Goal: Information Seeking & Learning: Learn about a topic

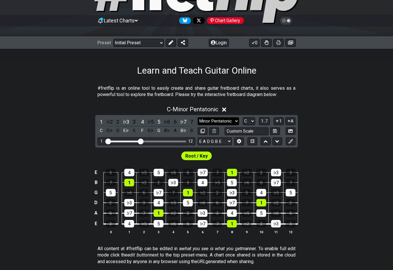
scroll to position [45, 0]
click at [197, 111] on span "C - Minor Pentatonic" at bounding box center [193, 109] width 52 height 7
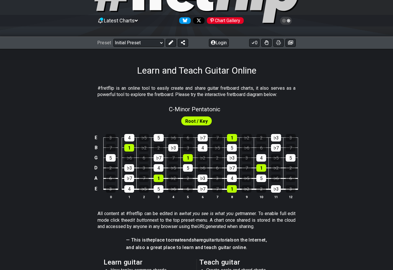
scroll to position [51, 0]
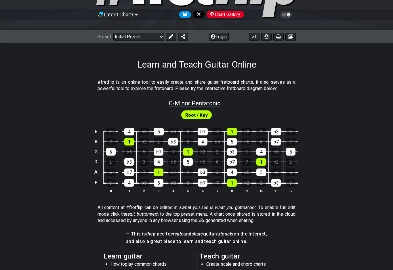
click at [197, 102] on span "C - Minor Pentatonic" at bounding box center [195, 103] width 52 height 7
select select "C"
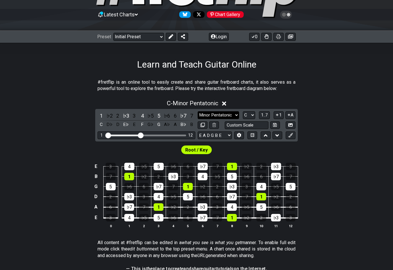
select select "Major / [PERSON_NAME]"
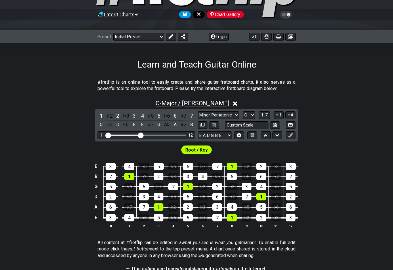
click at [206, 106] on span "C - Major / Ionian" at bounding box center [193, 103] width 74 height 7
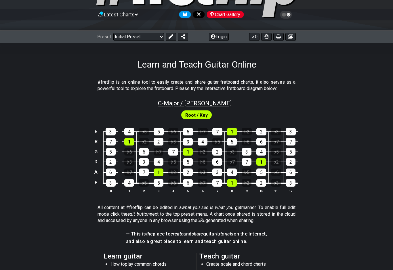
click at [212, 103] on span "C - Major / Ionian" at bounding box center [195, 103] width 74 height 7
select select "Major / [PERSON_NAME]"
select select "C"
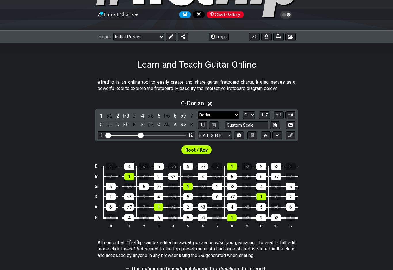
select select "Phrygian"
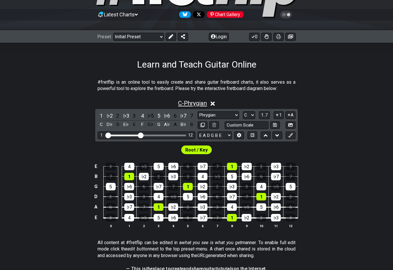
click at [203, 105] on span "C - Phrygian" at bounding box center [192, 103] width 29 height 7
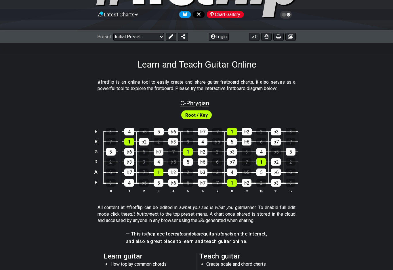
click at [195, 102] on span "C - Phrygian" at bounding box center [195, 103] width 29 height 7
select select "Phrygian"
select select "C"
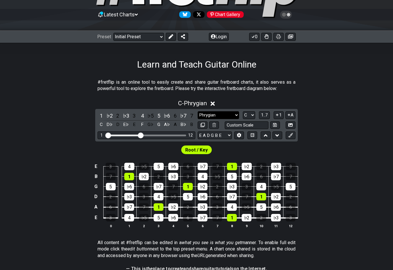
select select "Lydian"
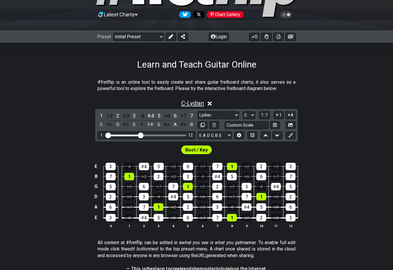
click at [193, 107] on span "C - Lydian" at bounding box center [192, 103] width 23 height 7
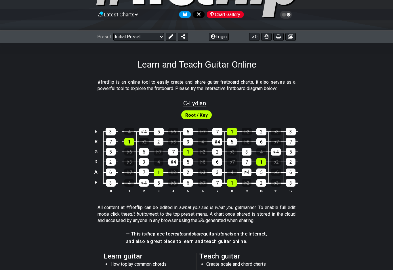
click at [195, 103] on span "C - Lydian" at bounding box center [194, 103] width 23 height 7
select select "Lydian"
select select "C"
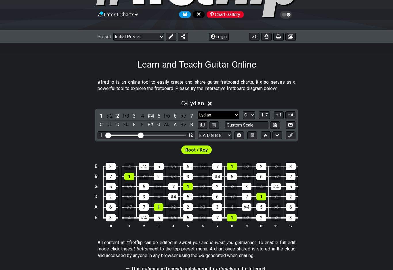
select select "Mixolydian"
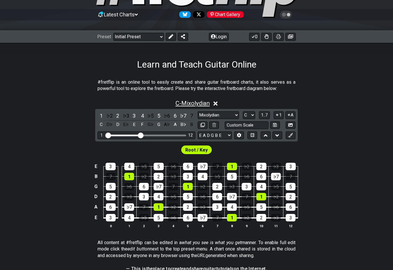
click at [202, 104] on span "C - Mixolydian" at bounding box center [193, 103] width 34 height 7
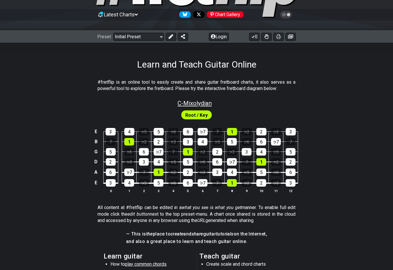
click at [195, 105] on span "C - Mixolydian" at bounding box center [195, 103] width 34 height 7
select select "Mixolydian"
select select "C"
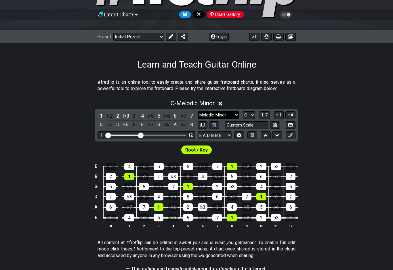
select select "Minor Pentatonic"
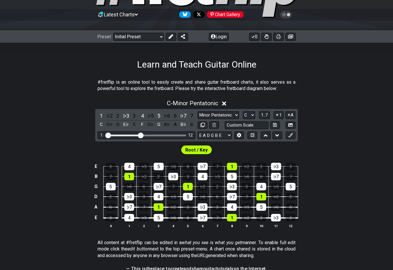
click at [160, 138] on div "1 12" at bounding box center [147, 136] width 98 height 8
drag, startPoint x: 141, startPoint y: 135, endPoint x: 161, endPoint y: 137, distance: 20.2
click at [161, 135] on input "Visible fret range" at bounding box center [147, 135] width 82 height 0
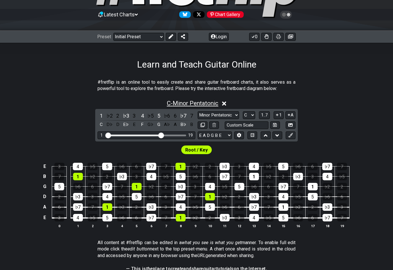
click at [207, 104] on span "C - Minor Pentatonic" at bounding box center [193, 103] width 52 height 7
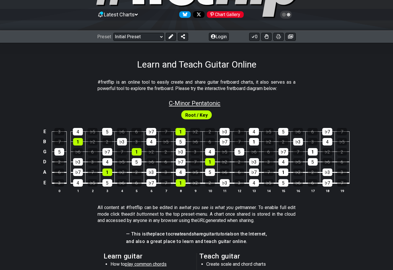
click at [204, 105] on span "C - Minor Pentatonic" at bounding box center [195, 103] width 52 height 7
select select "C"
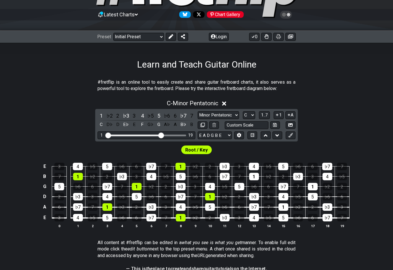
click at [210, 119] on div "Minor Pentatonic Click to edit Minor Pentatonic Major Pentatonic Minor Blues Ma…" at bounding box center [247, 120] width 98 height 18
select select "Major Pentatonic"
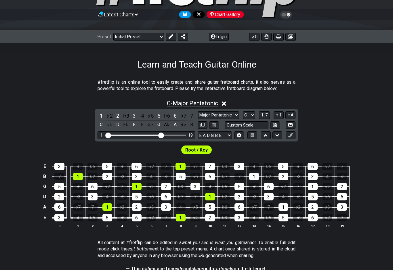
click at [195, 107] on span "C - Major Pentatonic" at bounding box center [192, 103] width 51 height 7
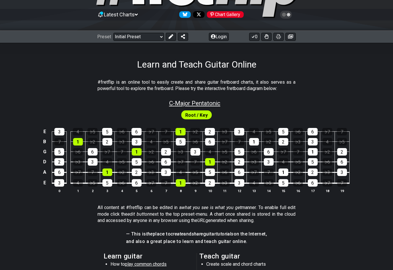
click at [197, 103] on span "C - Major Pentatonic" at bounding box center [194, 103] width 51 height 7
select select "Major Pentatonic"
select select "C"
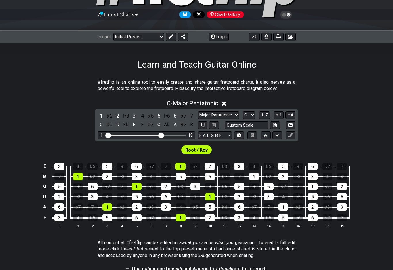
click at [197, 104] on span "C - Major Pentatonic" at bounding box center [192, 103] width 51 height 7
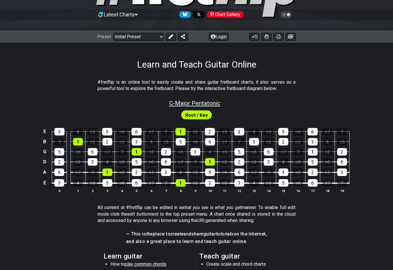
click at [197, 104] on span "C - Major Pentatonic" at bounding box center [194, 103] width 51 height 7
select select "Major Pentatonic"
select select "C"
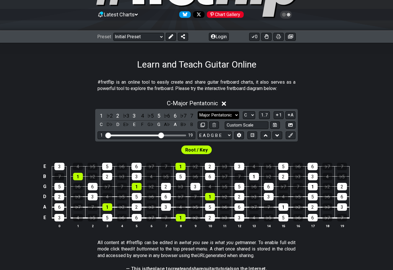
select select "Minor Pentatonic"
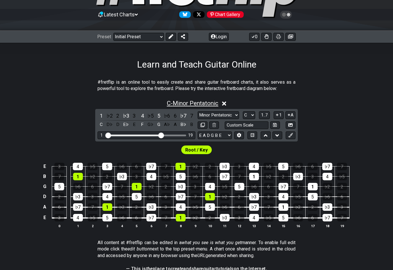
click at [198, 105] on span "C - Minor Pentatonic" at bounding box center [193, 103] width 52 height 7
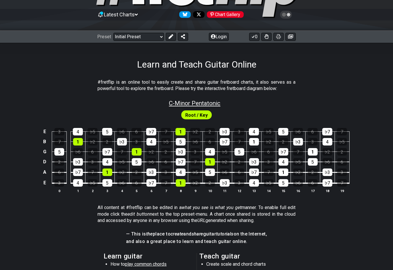
click at [200, 105] on span "C - Minor Pentatonic" at bounding box center [195, 103] width 52 height 7
select select "C"
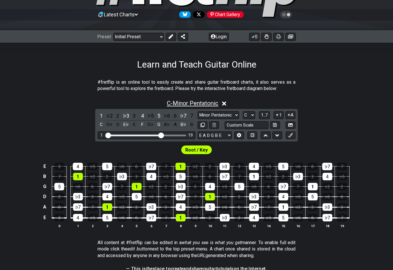
click at [205, 104] on span "C - Minor Pentatonic" at bounding box center [193, 103] width 52 height 7
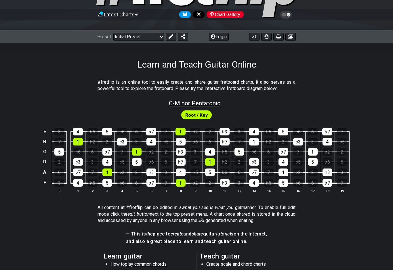
click at [205, 104] on span "C - Minor Pentatonic" at bounding box center [195, 103] width 52 height 7
select select "C"
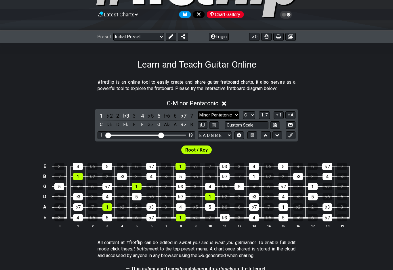
select select "Major Pentatonic"
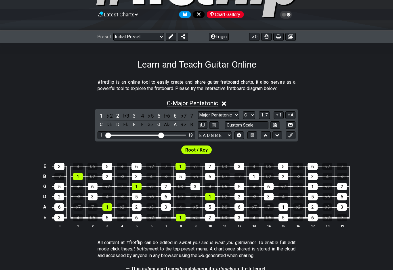
click at [192, 104] on span "C - Major Pentatonic" at bounding box center [192, 103] width 51 height 7
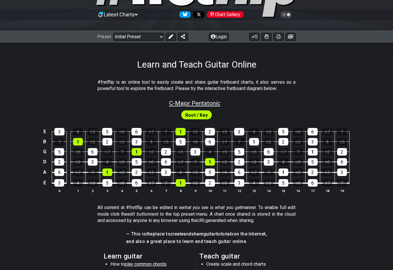
click at [197, 105] on span "C - Major Pentatonic" at bounding box center [194, 103] width 51 height 7
select select "Major Pentatonic"
select select "C"
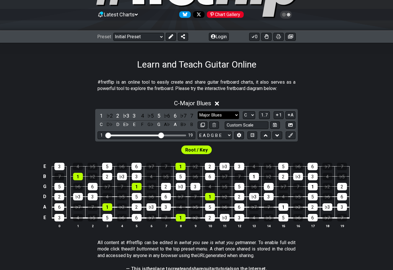
select select "Major / [PERSON_NAME]"
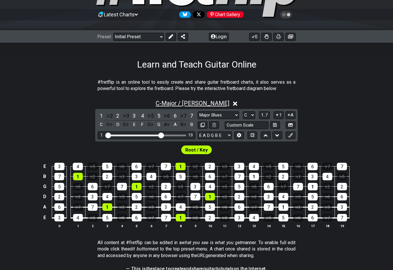
click at [204, 106] on span "C - Major / Ionian" at bounding box center [193, 103] width 74 height 7
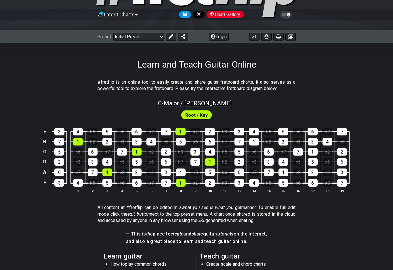
click at [203, 104] on span "C - Major / Ionian" at bounding box center [195, 103] width 74 height 7
select select "Major / [PERSON_NAME]"
select select "C"
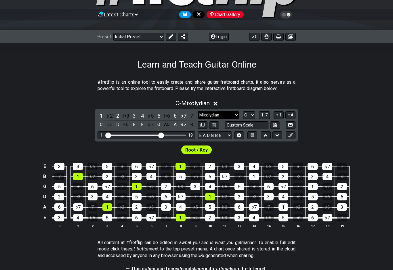
select select "Minor / Aeolian"
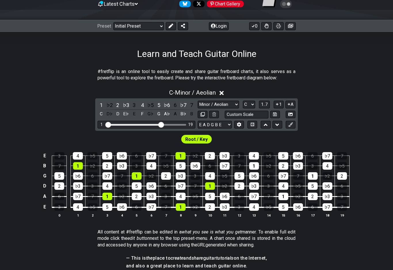
scroll to position [61, 0]
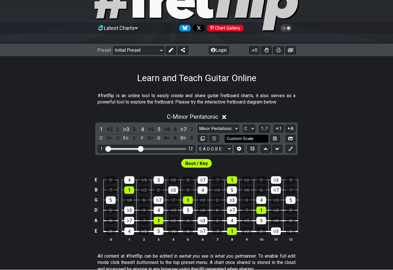
scroll to position [37, 0]
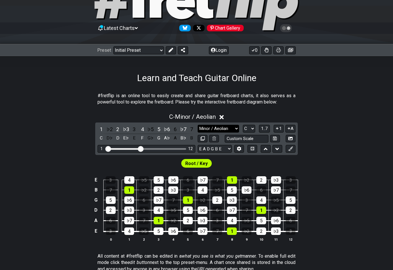
select select "Locrian"
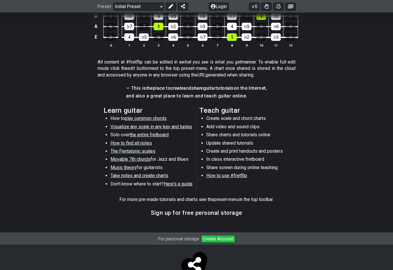
scroll to position [240, 0]
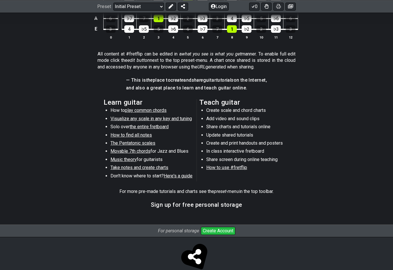
click at [145, 117] on span "Visualize any scale in any key and tuning" at bounding box center [151, 118] width 81 height 5
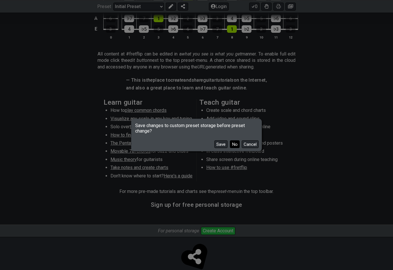
click at [235, 148] on button "No" at bounding box center [235, 144] width 10 height 8
select select "/guitar-scales"
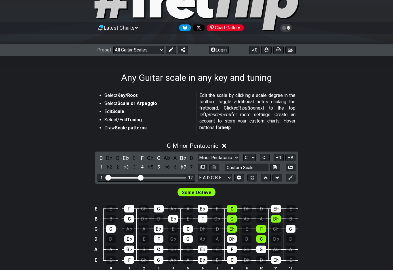
scroll to position [38, 0]
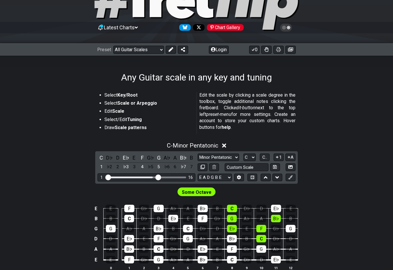
drag, startPoint x: 143, startPoint y: 177, endPoint x: 159, endPoint y: 178, distance: 16.4
click at [159, 177] on input "Visible fret range" at bounding box center [147, 177] width 82 height 0
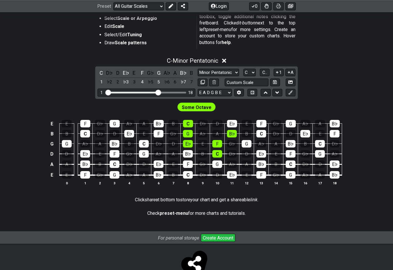
scroll to position [130, 0]
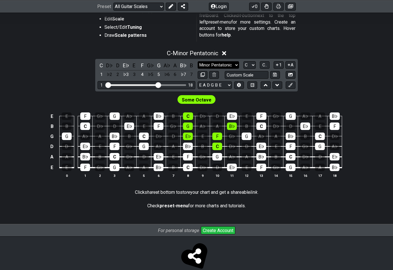
select select "Lydian"
